Goal: Navigation & Orientation: Find specific page/section

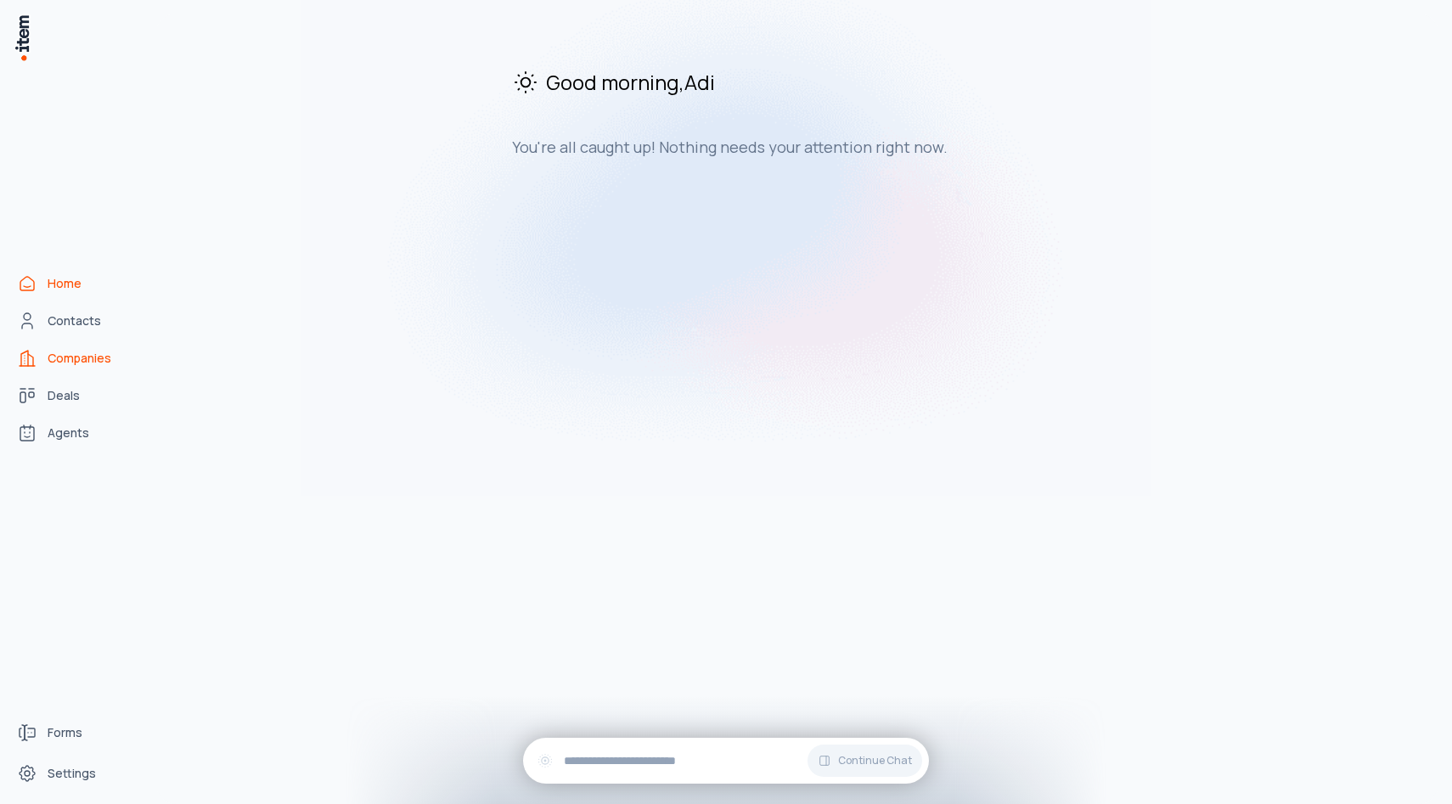
click at [103, 357] on span "Companies" at bounding box center [80, 358] width 64 height 17
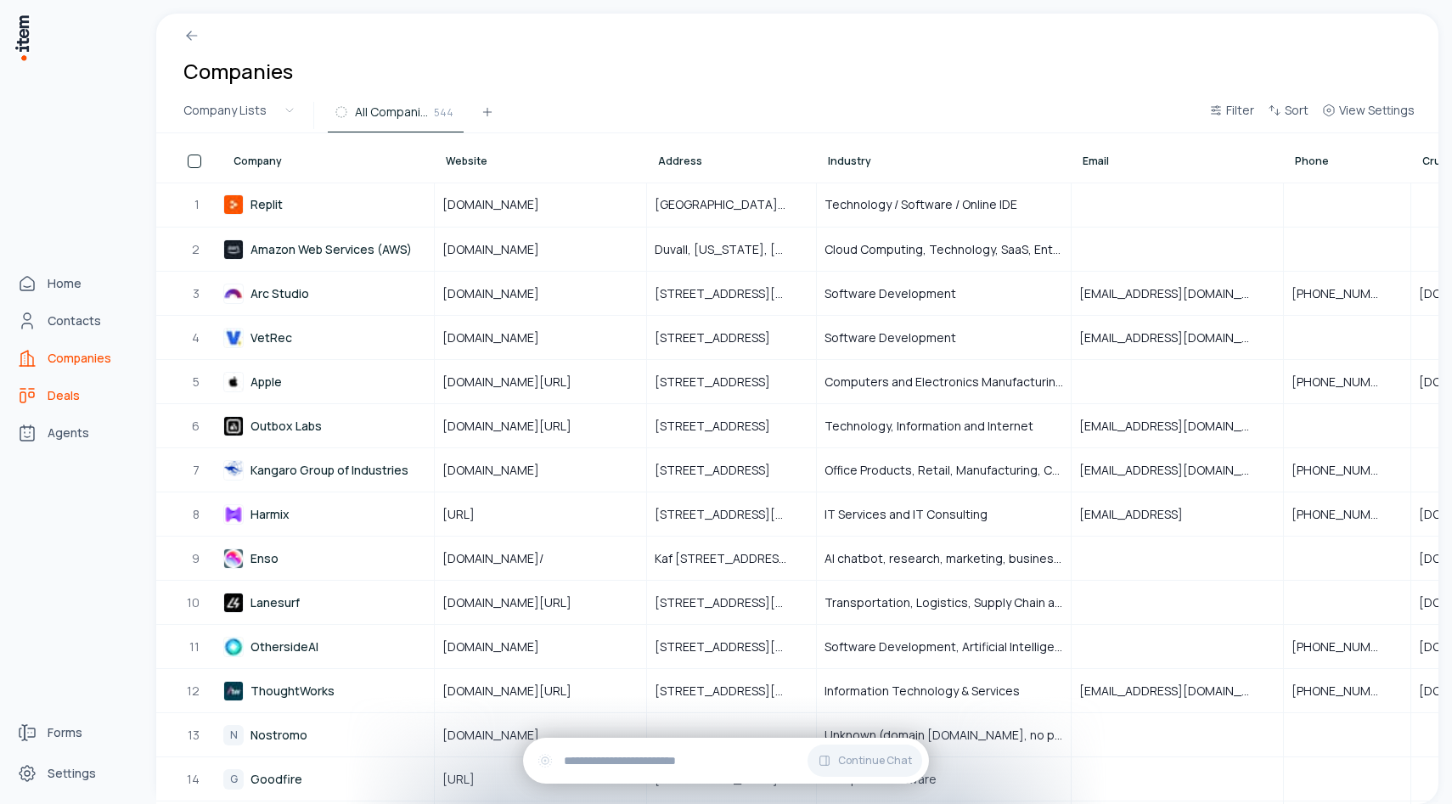
click at [71, 397] on span "Deals" at bounding box center [64, 395] width 32 height 17
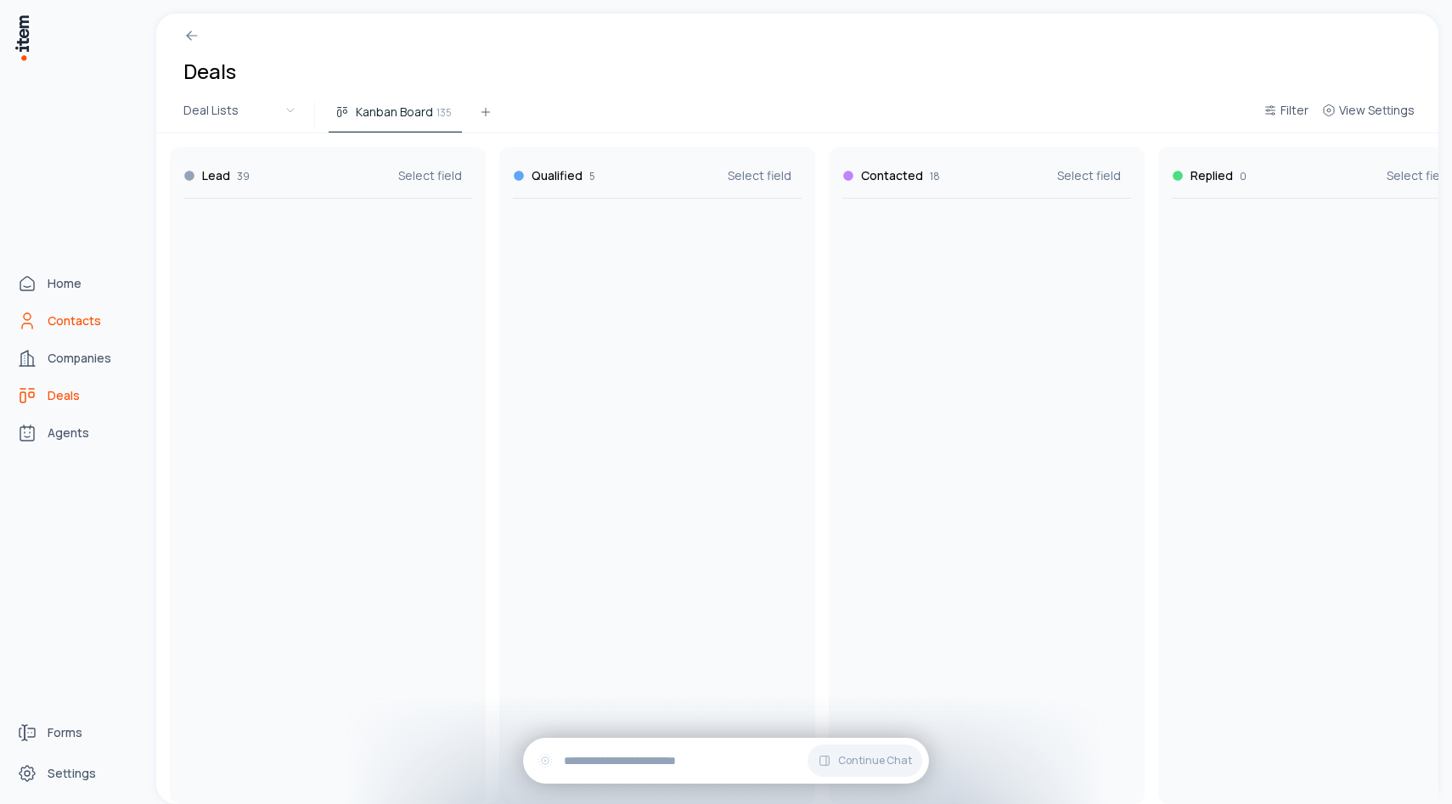
click at [67, 315] on span "Contacts" at bounding box center [75, 321] width 54 height 17
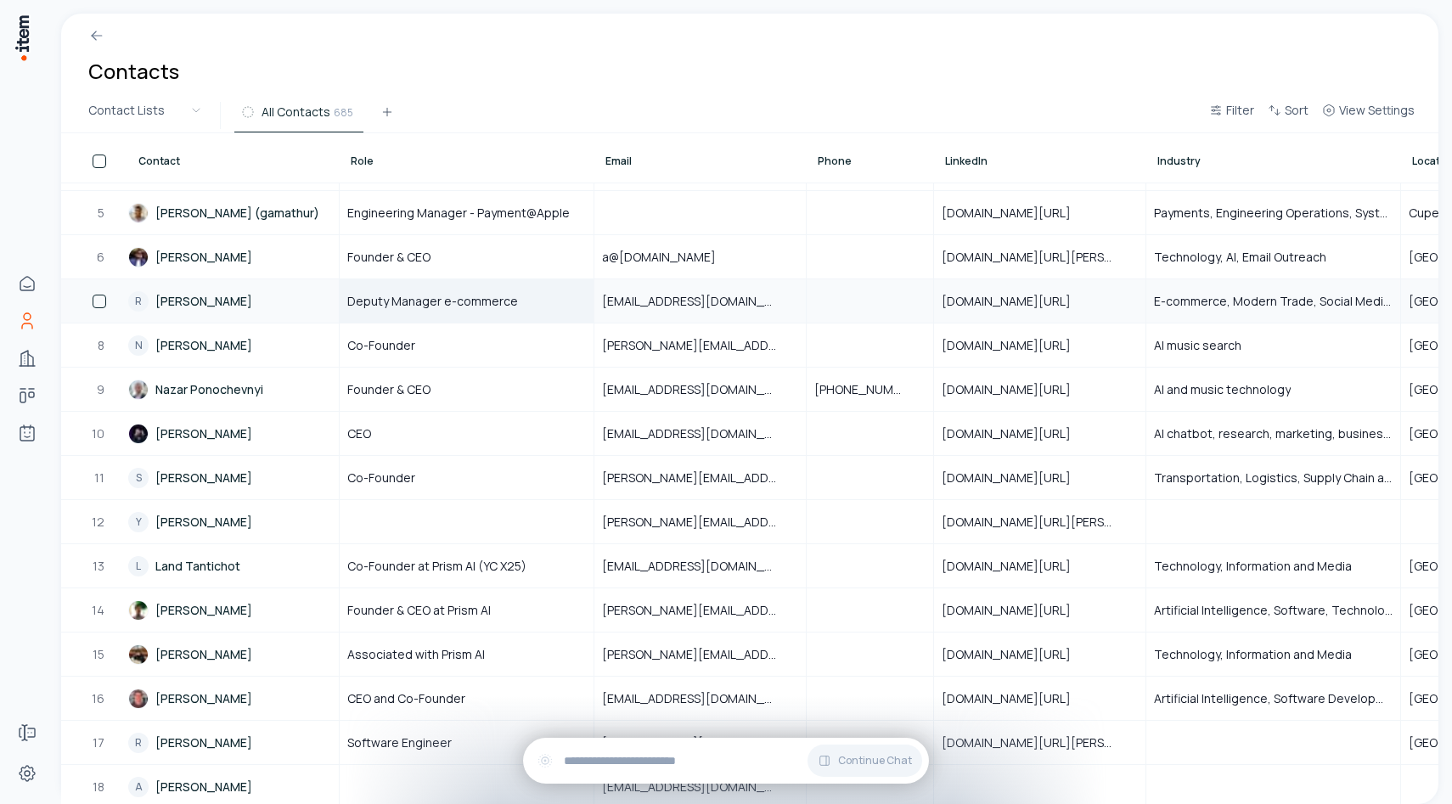
scroll to position [170, 0]
click at [226, 439] on link "[PERSON_NAME]" at bounding box center [233, 433] width 210 height 42
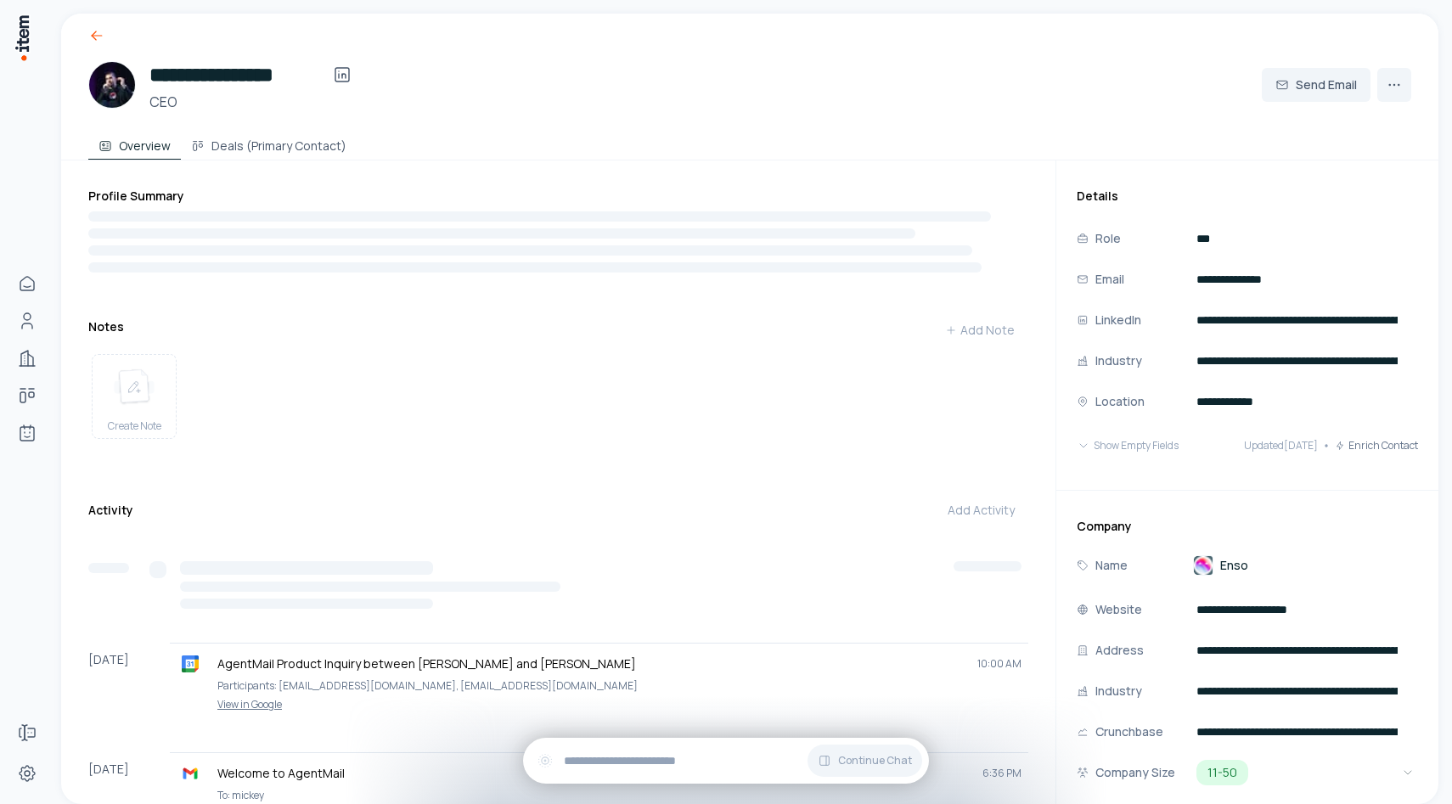
click at [99, 37] on icon at bounding box center [96, 35] width 17 height 17
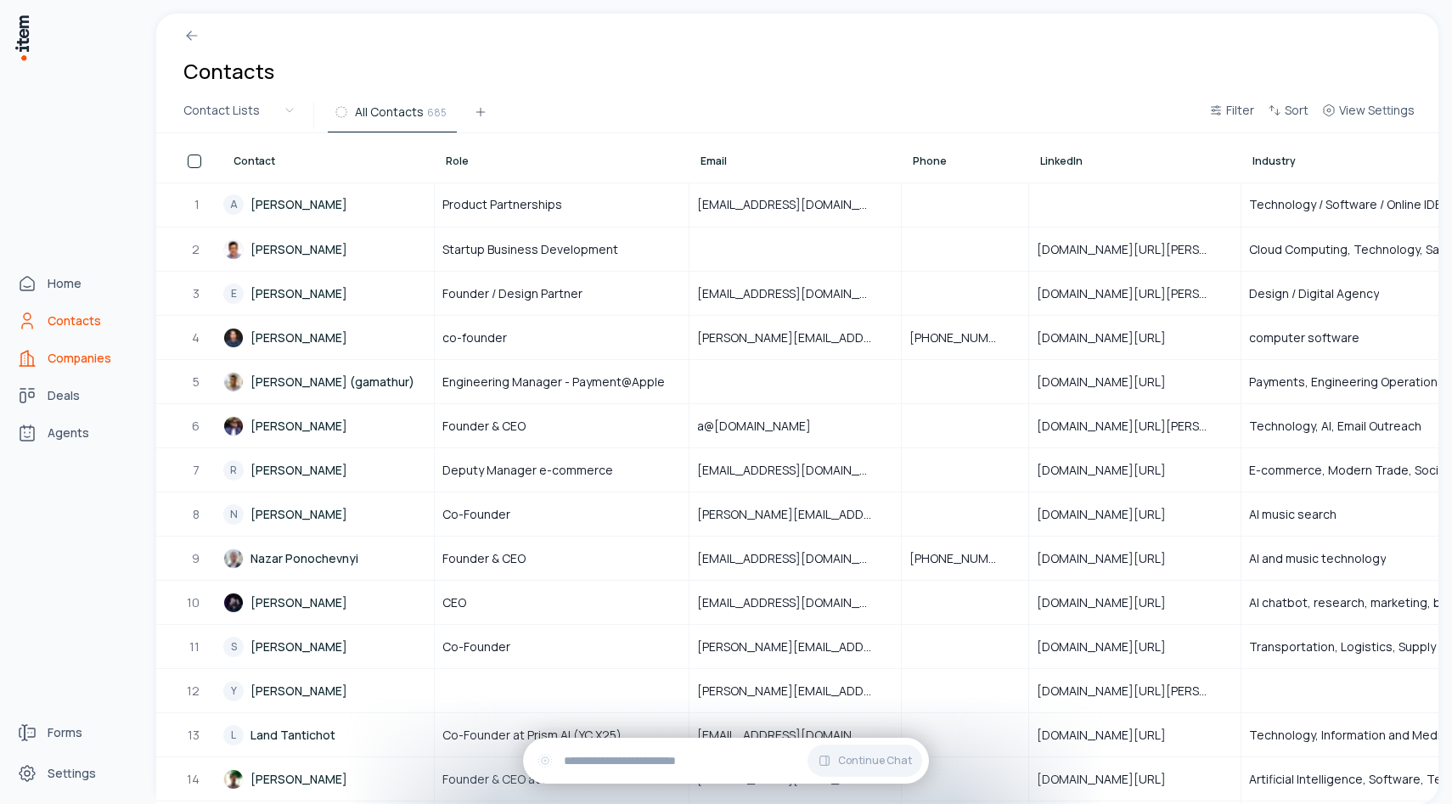
click at [54, 372] on link "Companies" at bounding box center [74, 358] width 129 height 34
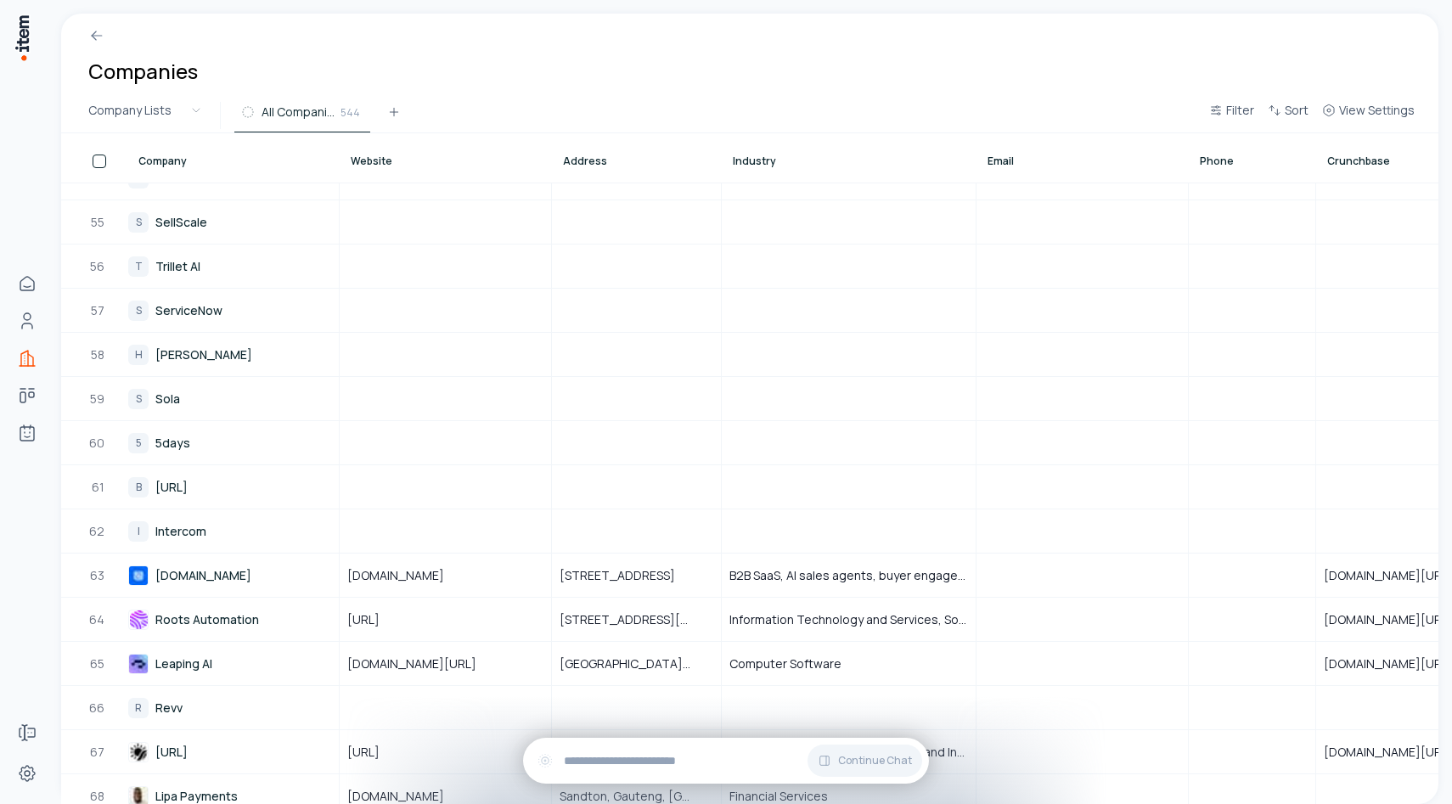
scroll to position [2367, 0]
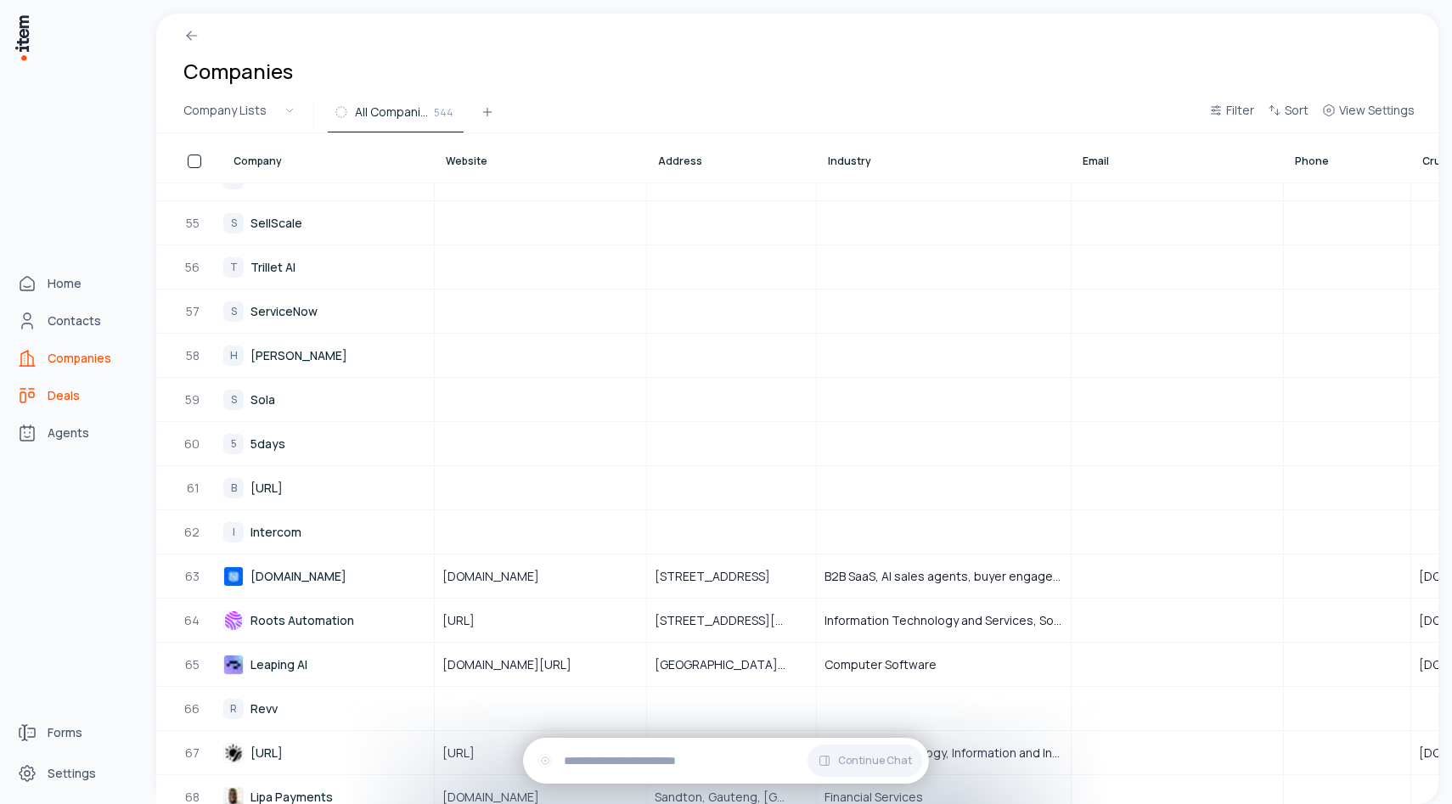
click at [30, 394] on icon "deals" at bounding box center [27, 396] width 20 height 20
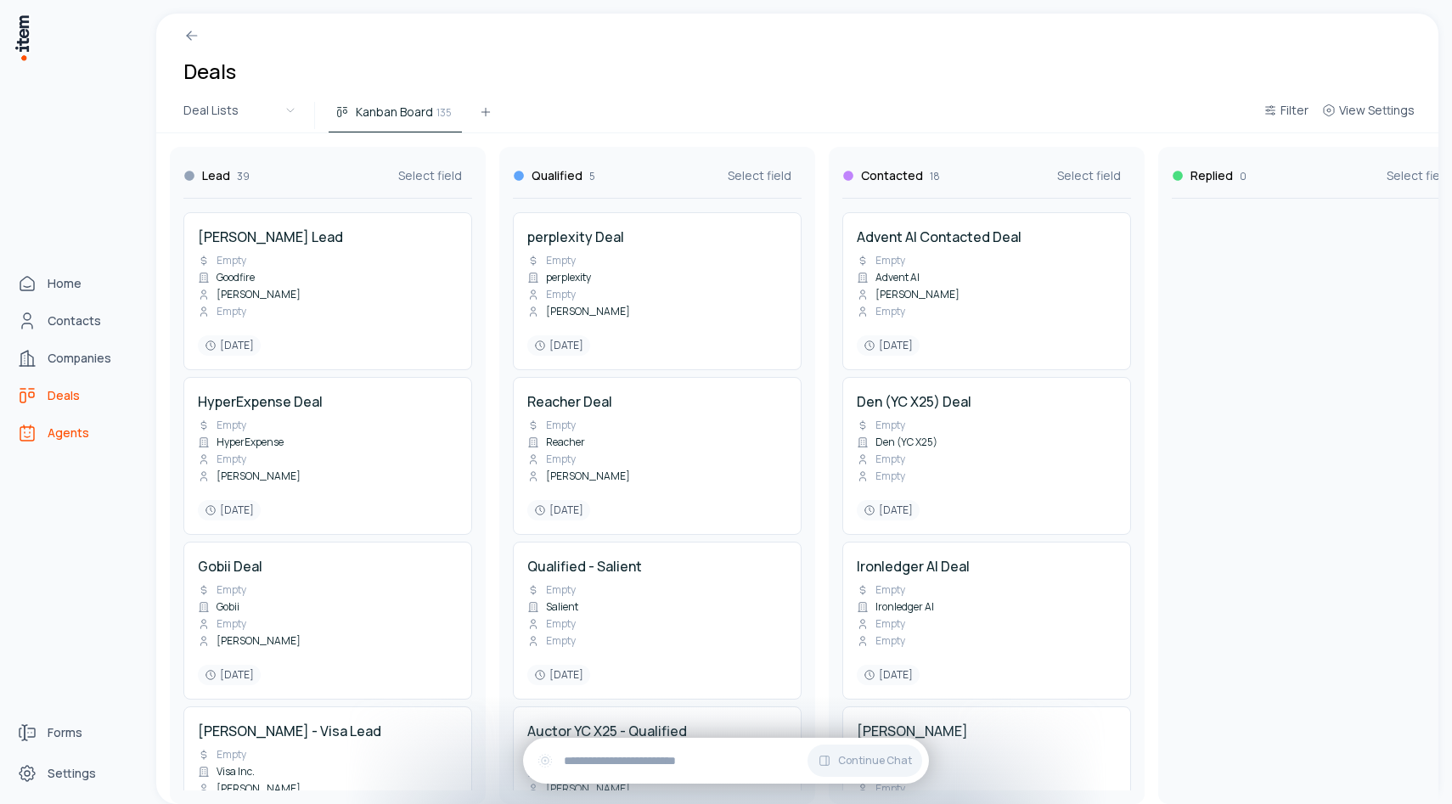
click at [35, 443] on link "Agents" at bounding box center [74, 433] width 129 height 34
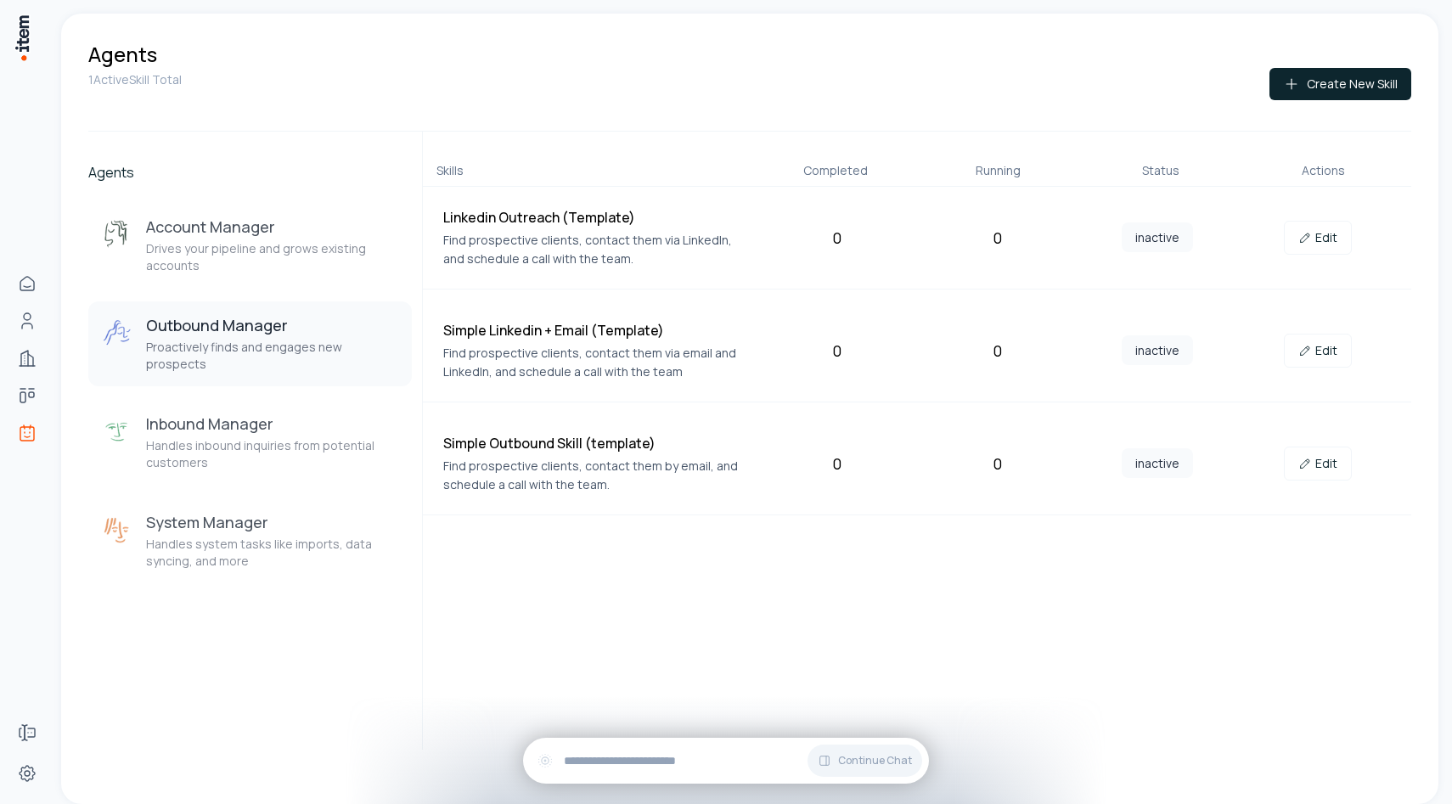
click at [262, 335] on h3 "Outbound Manager" at bounding box center [272, 325] width 252 height 20
